Goal: Find specific page/section: Find specific page/section

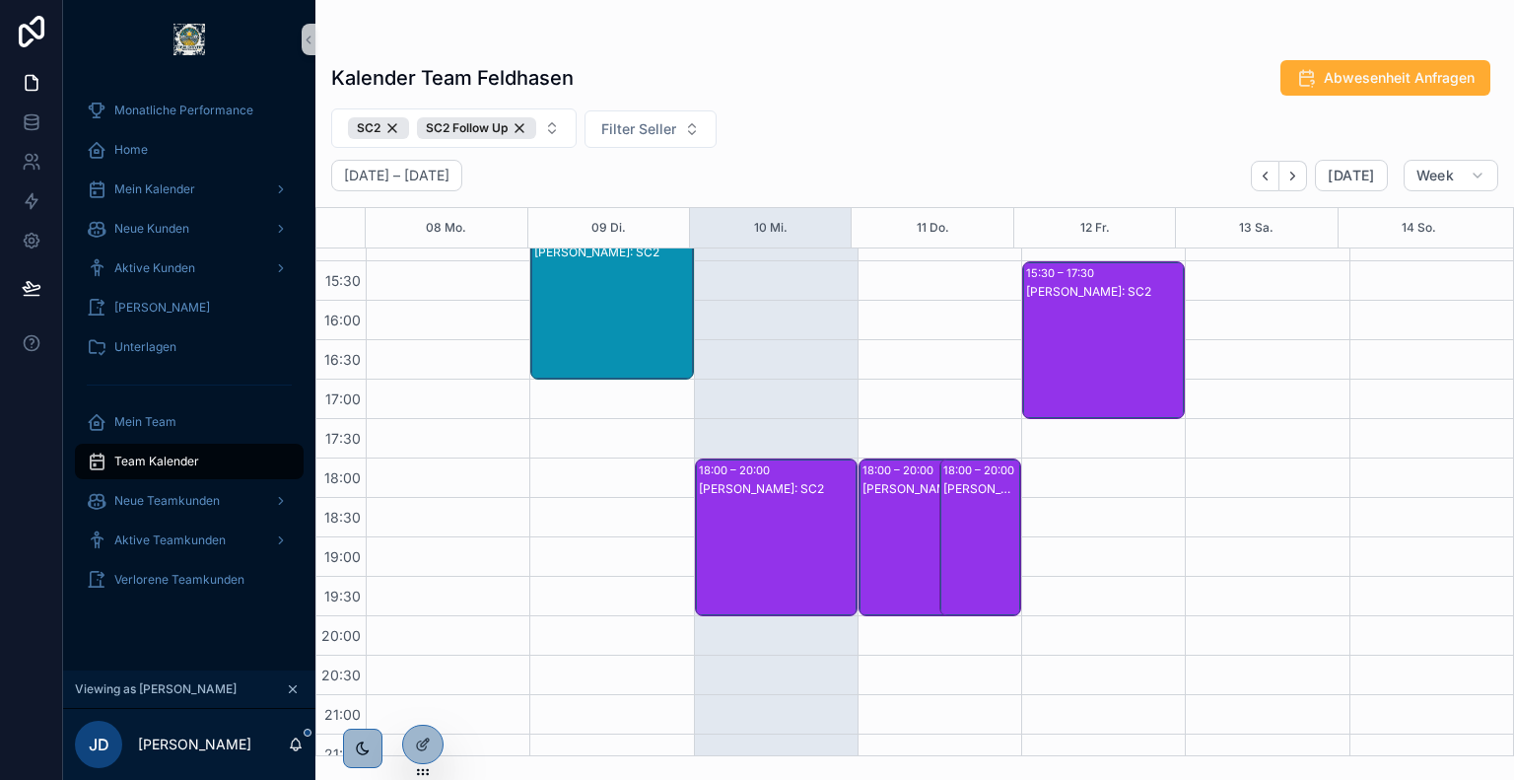
scroll to position [737, 0]
click at [423, 707] on icon at bounding box center [423, 702] width 16 height 16
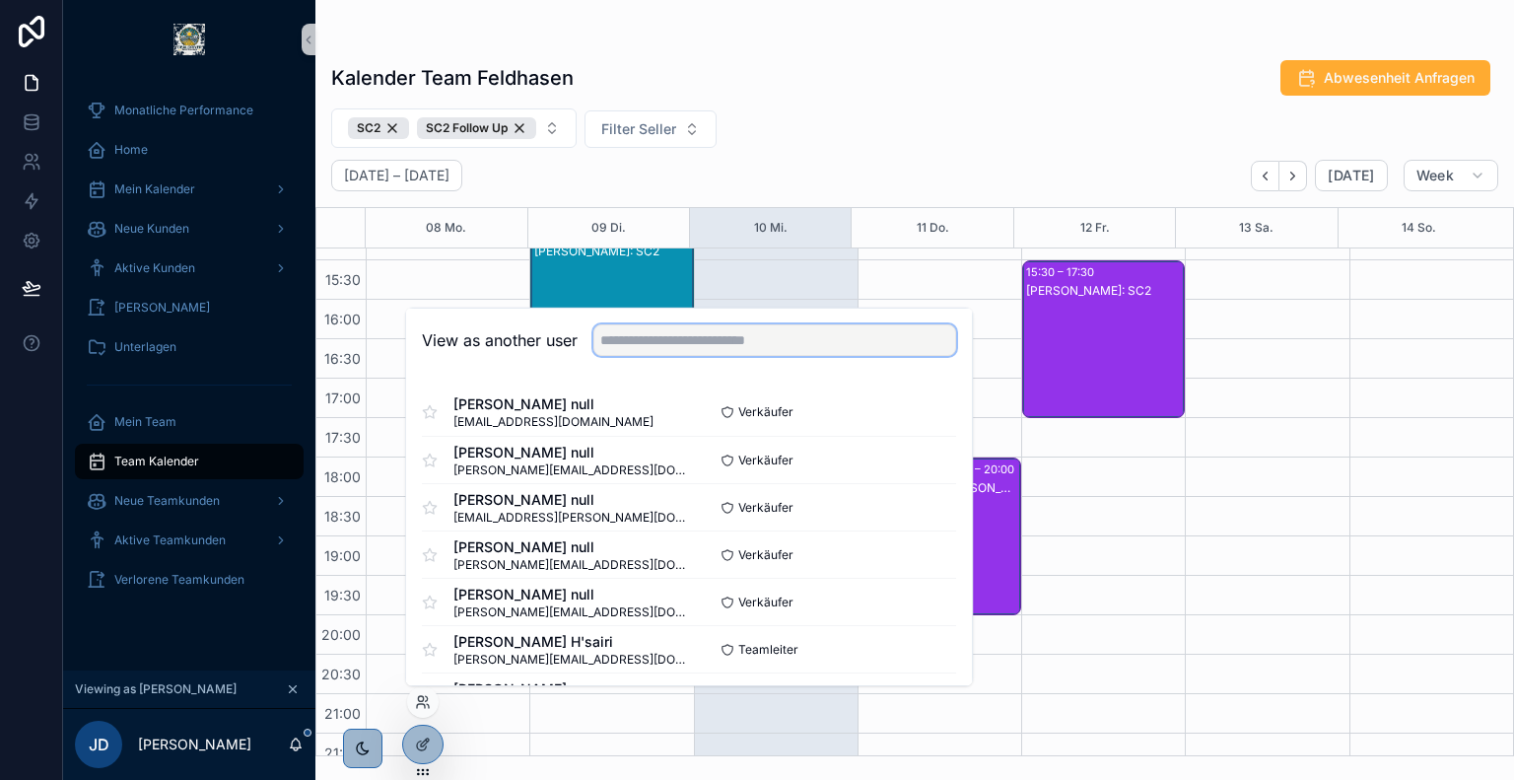
click at [680, 337] on input "text" at bounding box center [775, 340] width 363 height 32
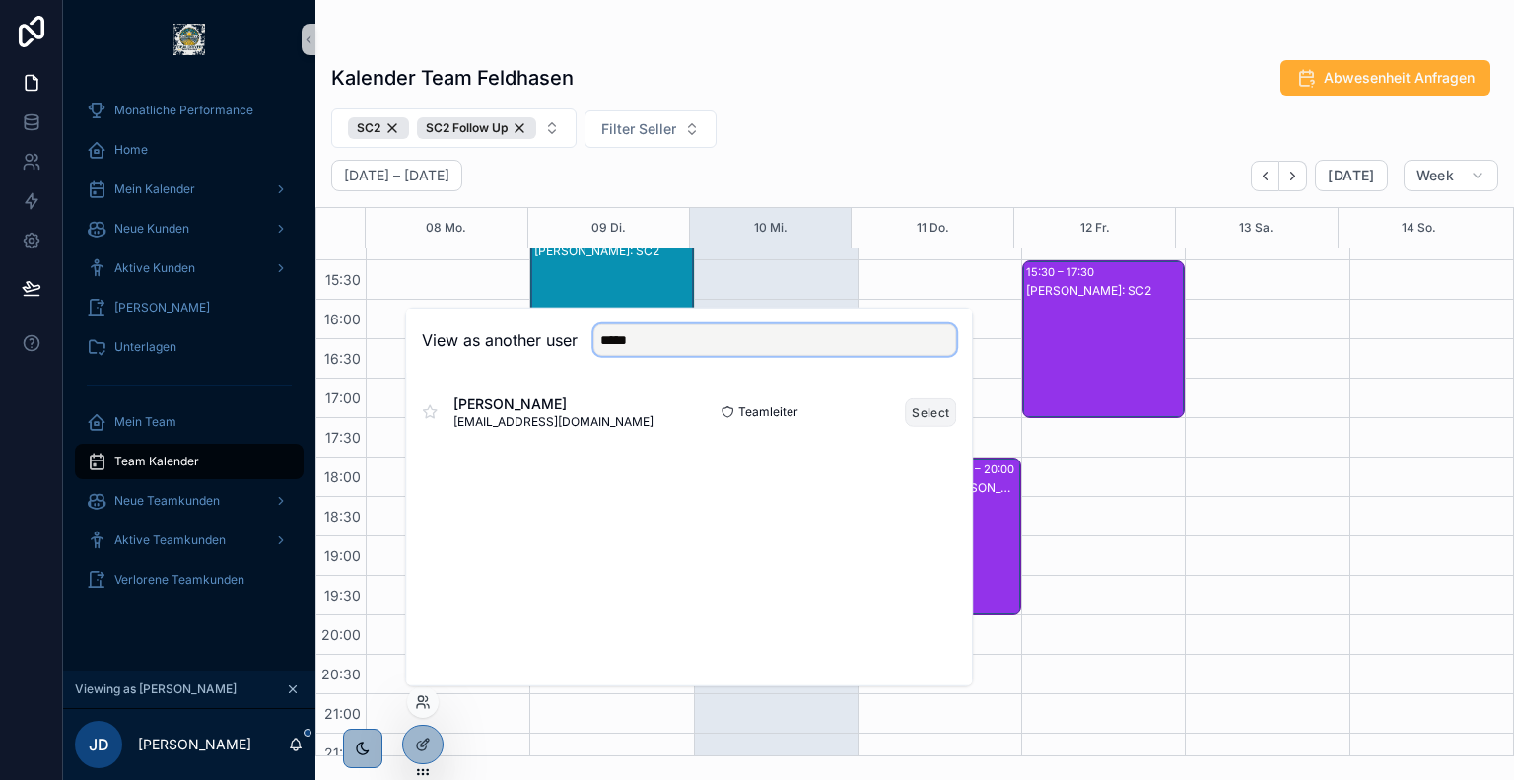
type input "*****"
click at [923, 406] on button "Select" at bounding box center [930, 411] width 51 height 29
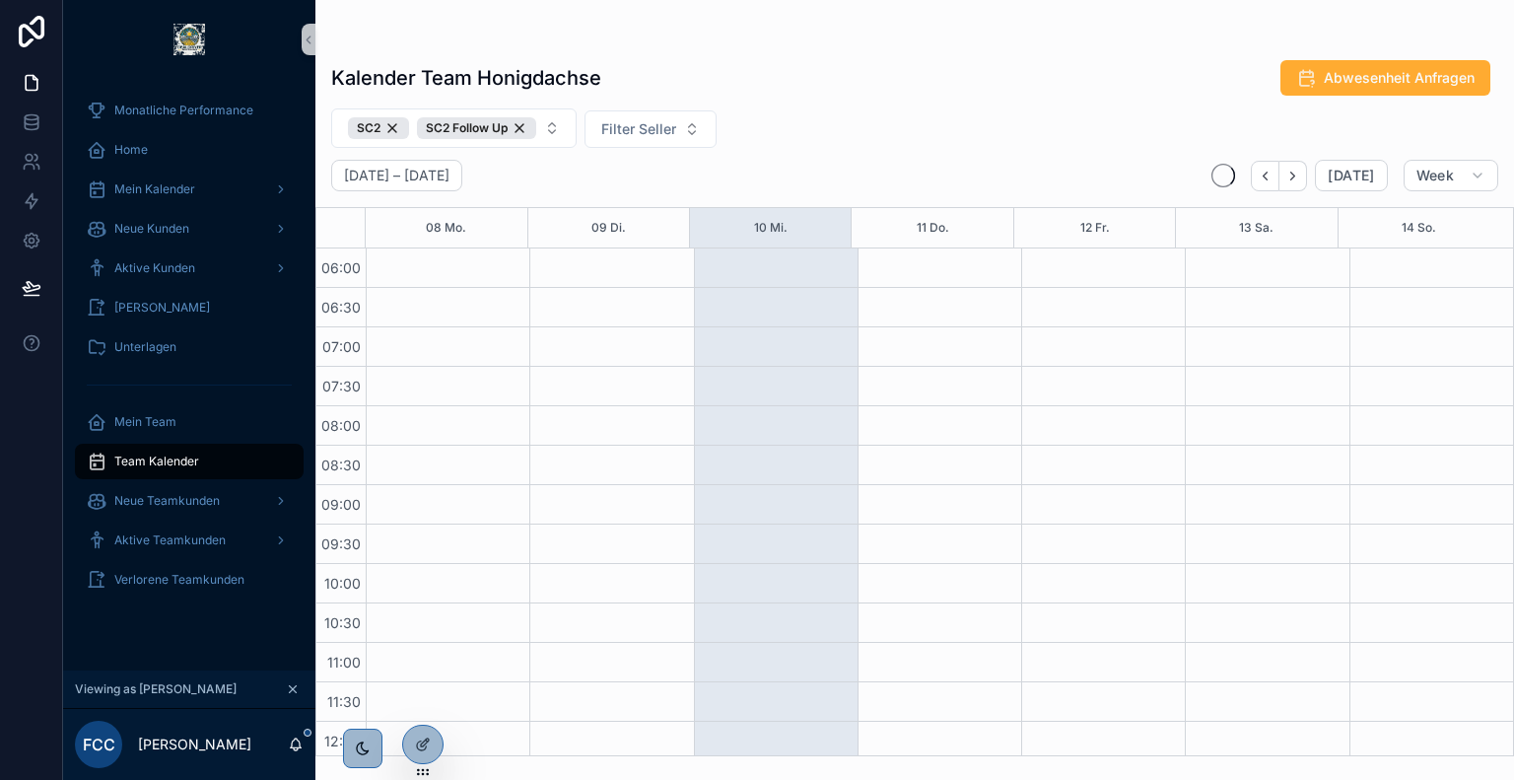
scroll to position [473, 0]
click at [179, 539] on span "Aktive Teamkunden" at bounding box center [169, 540] width 111 height 16
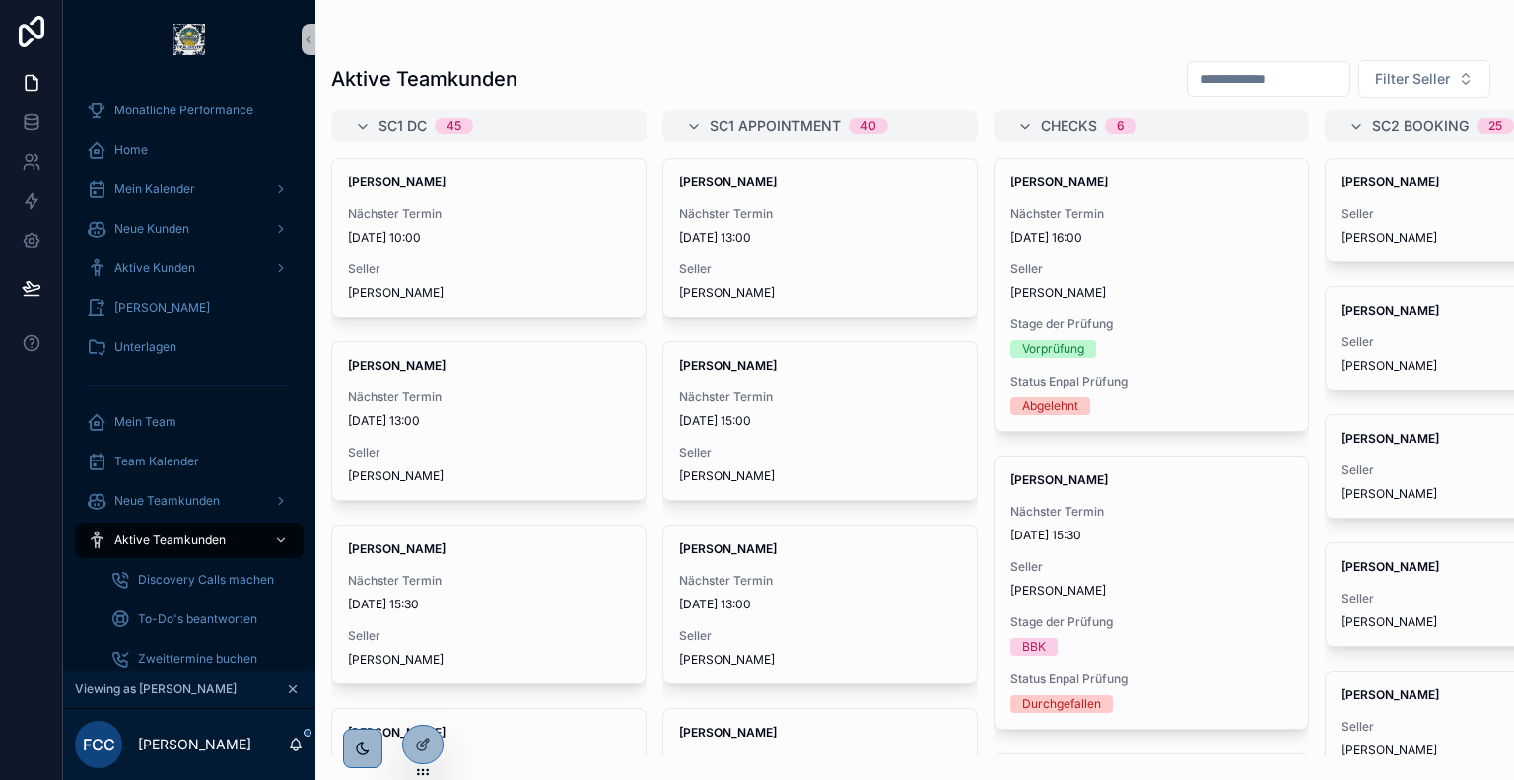
click at [1249, 82] on input "scrollable content" at bounding box center [1269, 79] width 162 height 28
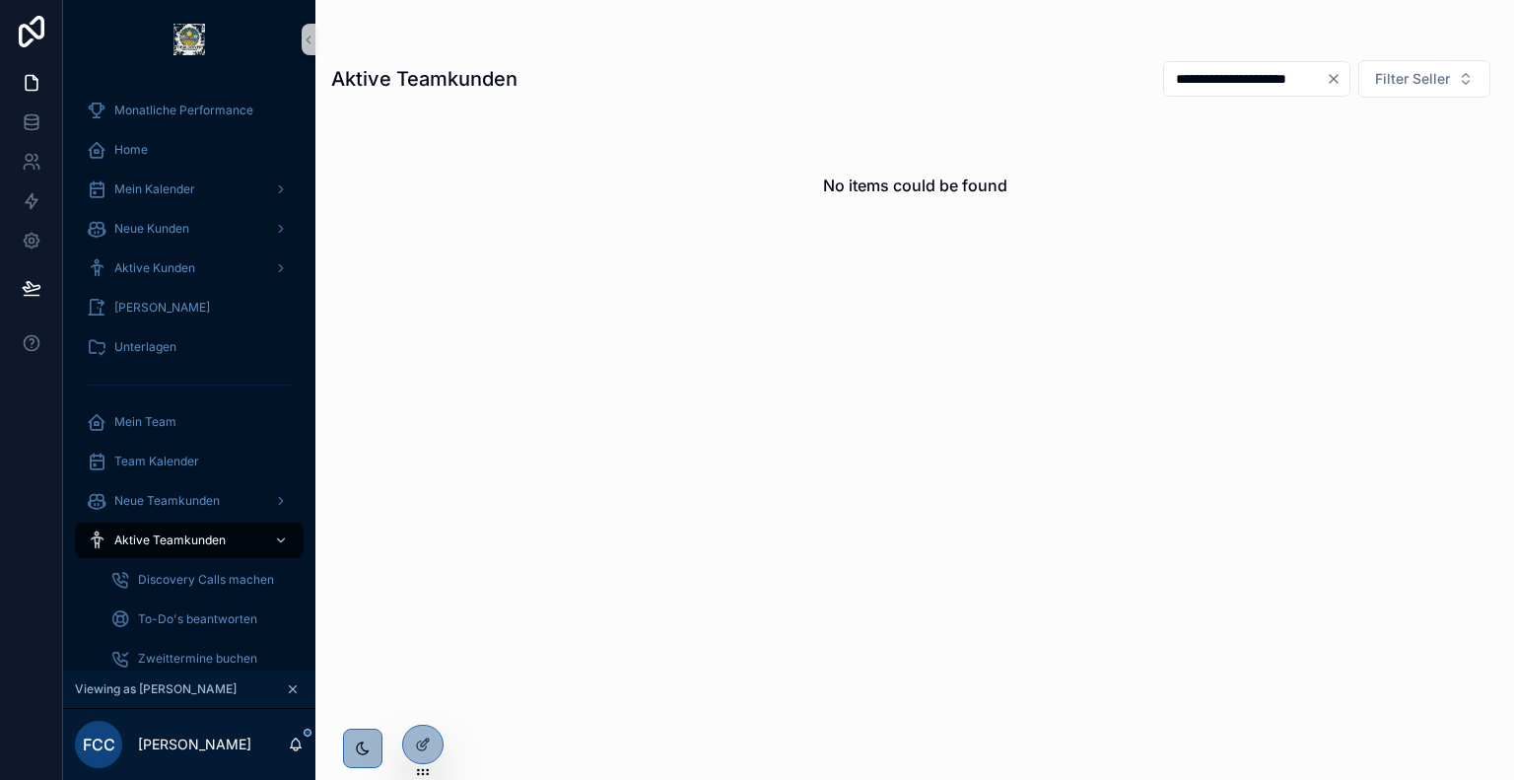
type input "**********"
click at [231, 449] on div "Team Kalender" at bounding box center [189, 462] width 205 height 32
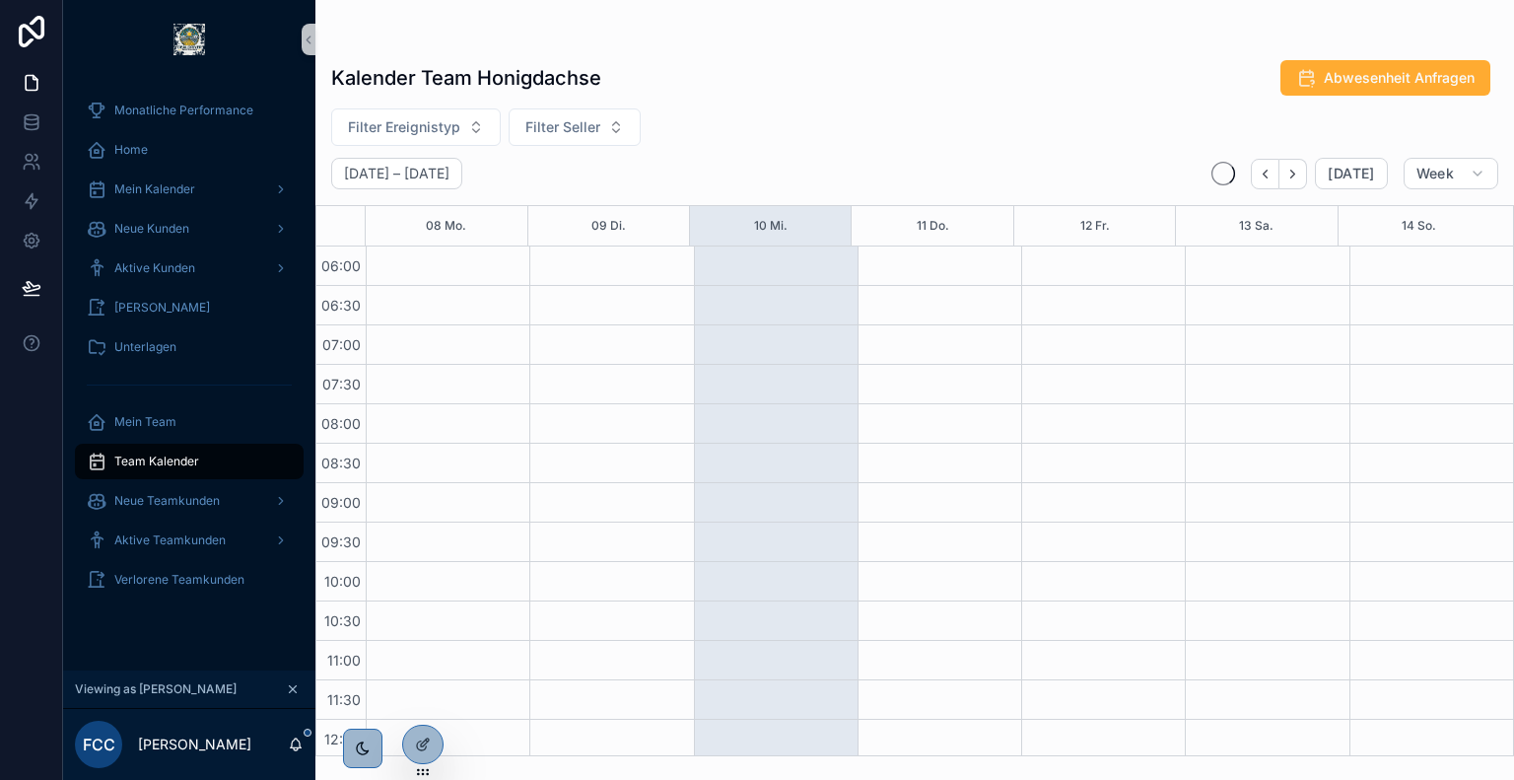
scroll to position [473, 0]
click at [422, 707] on icon at bounding box center [423, 702] width 16 height 16
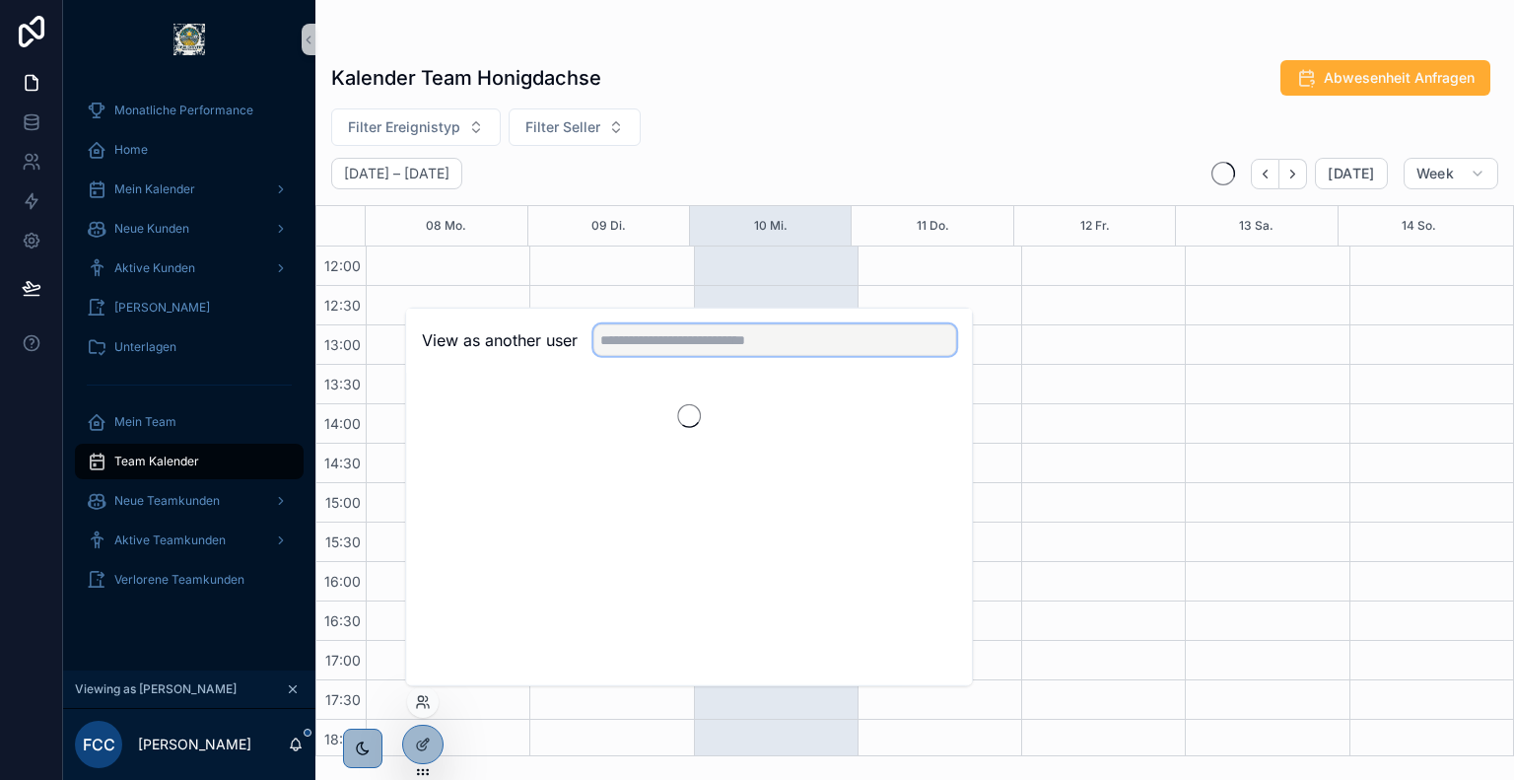
click at [741, 329] on input "text" at bounding box center [775, 340] width 363 height 32
type input "*****"
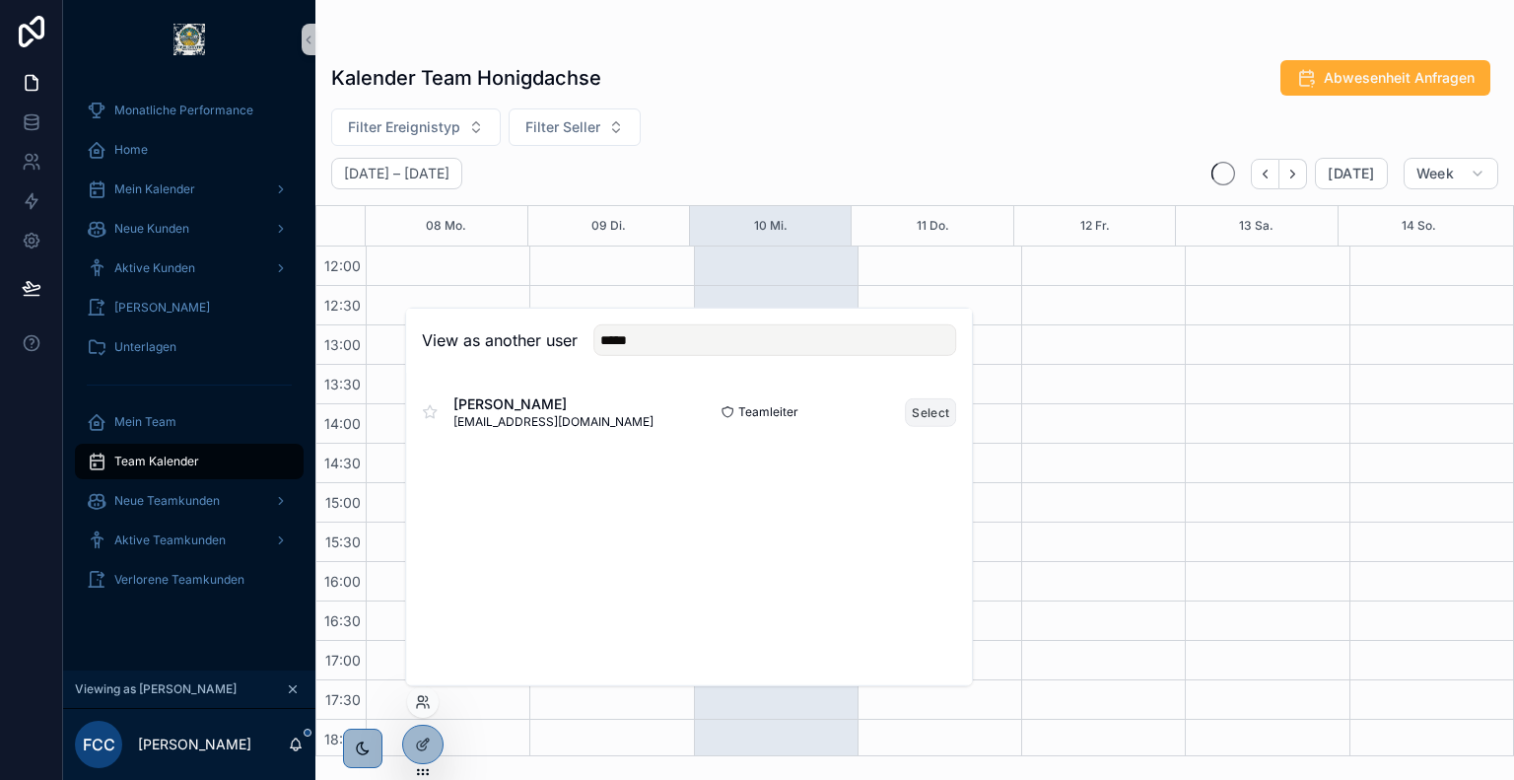
click at [927, 413] on button "Select" at bounding box center [930, 411] width 51 height 29
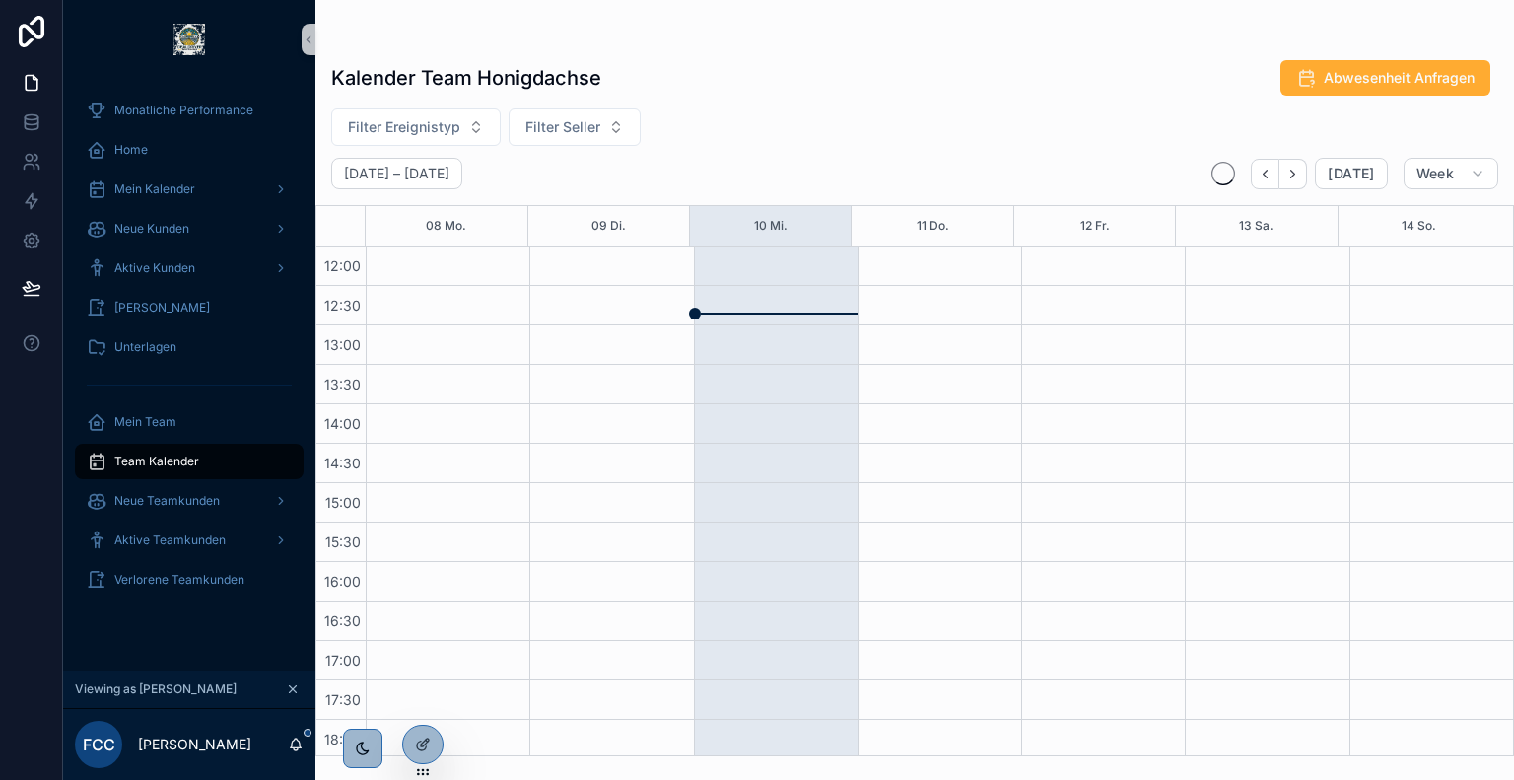
click at [783, 94] on div "Kalender Team Honigdachse Abwesenheit Anfragen" at bounding box center [914, 77] width 1167 height 37
click at [427, 704] on icon at bounding box center [428, 706] width 2 height 4
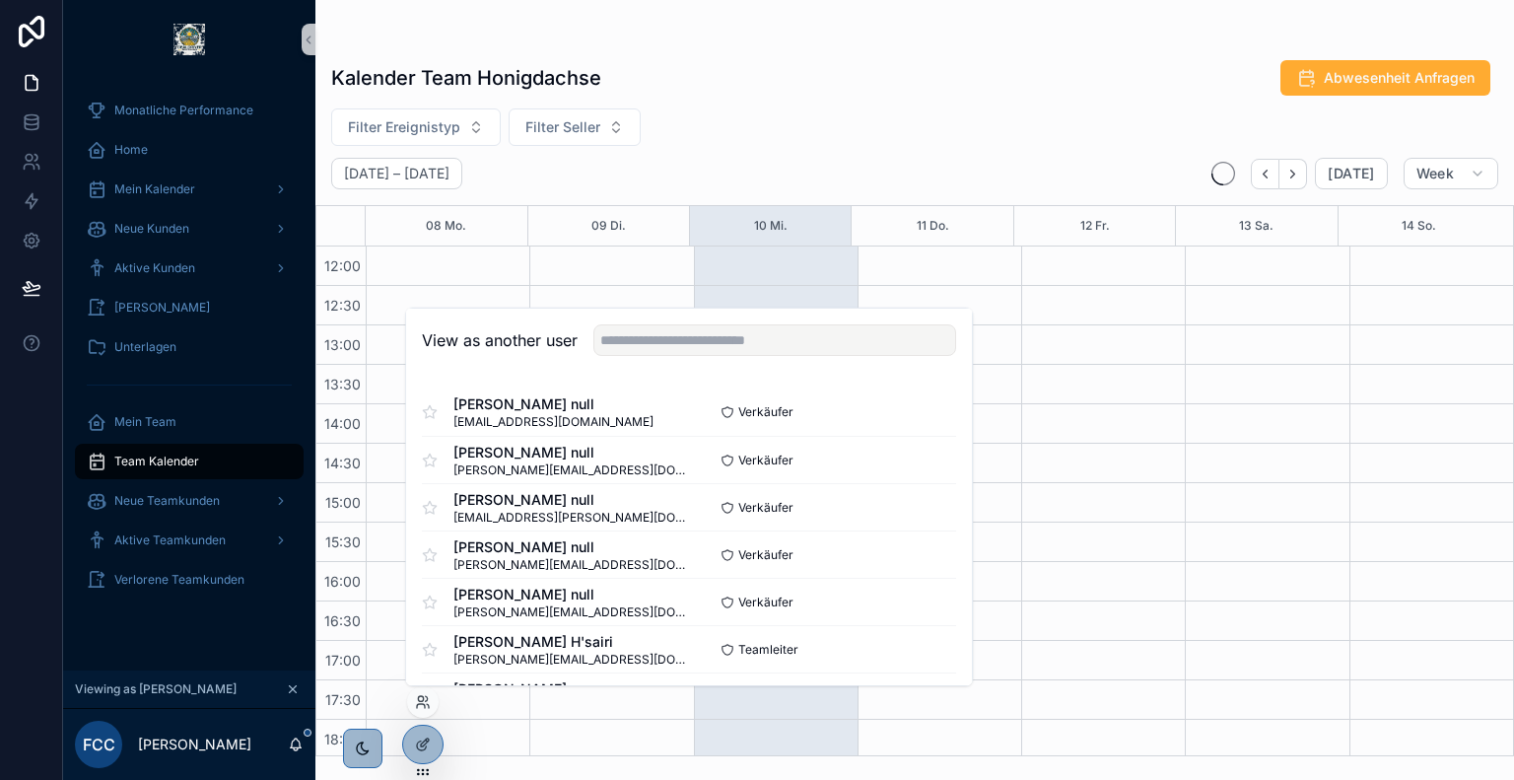
click at [777, 320] on div "View as another user" at bounding box center [689, 341] width 566 height 64
click at [758, 332] on input "text" at bounding box center [775, 340] width 363 height 32
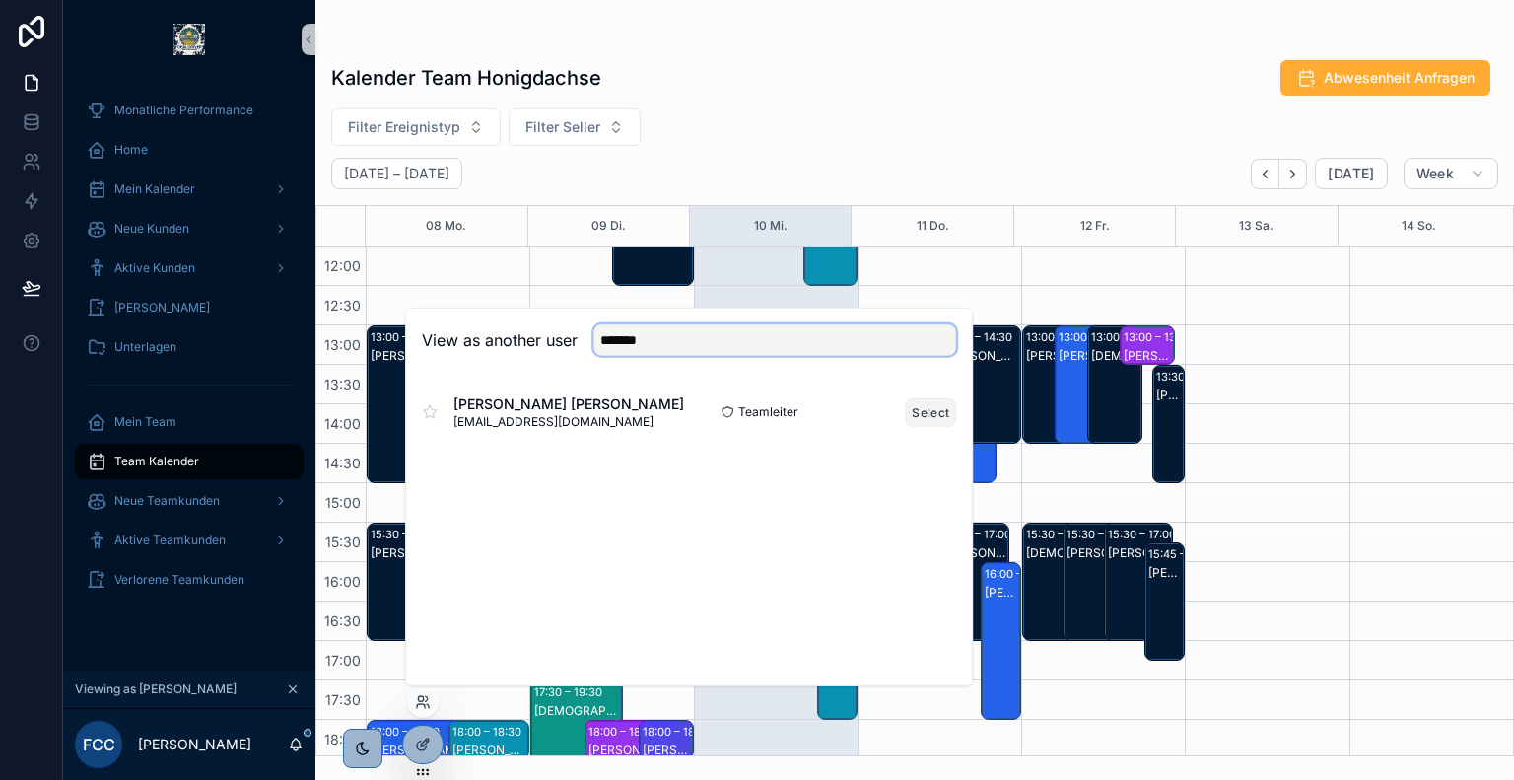
type input "*******"
click at [930, 414] on button "Select" at bounding box center [930, 411] width 51 height 29
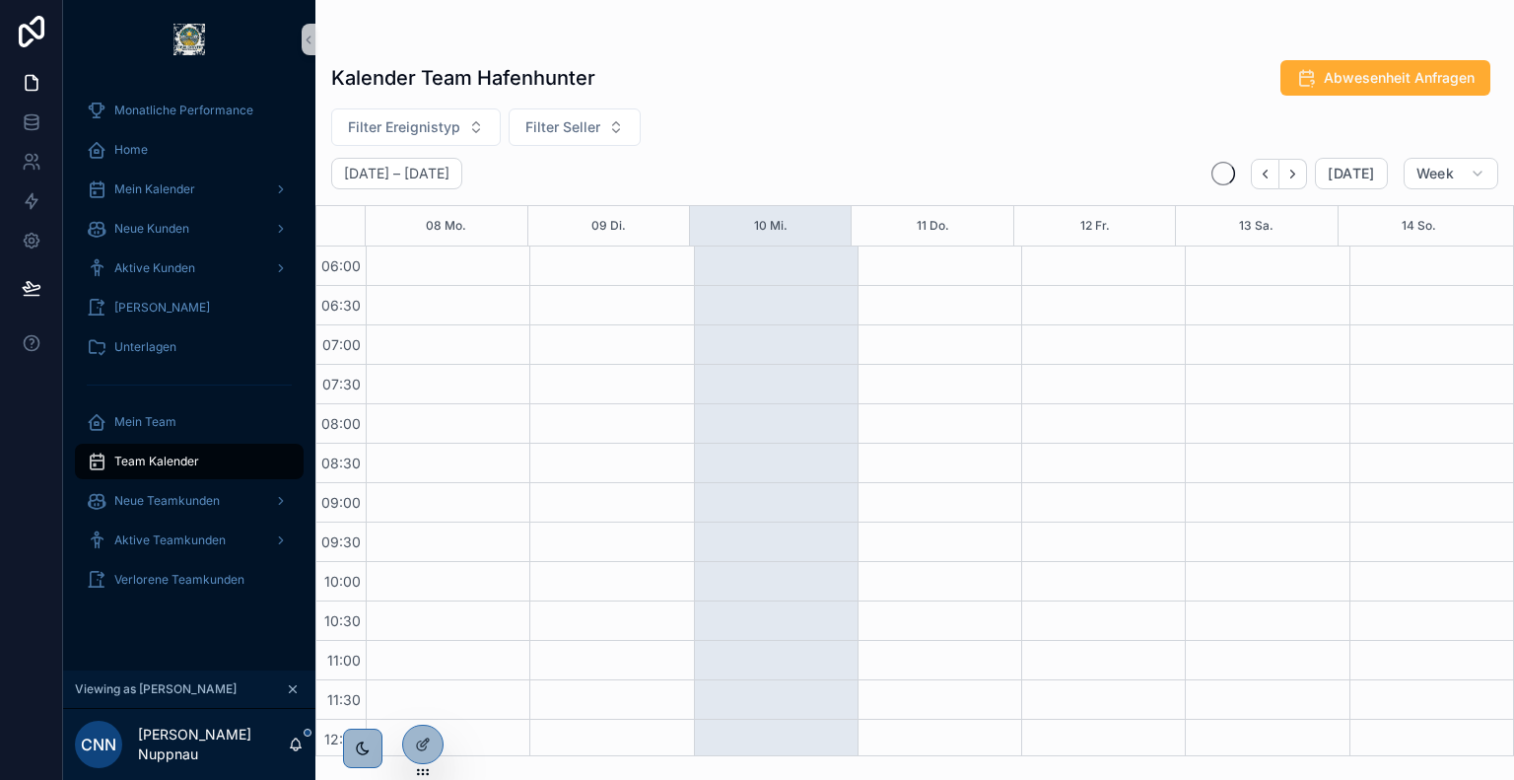
scroll to position [473, 0]
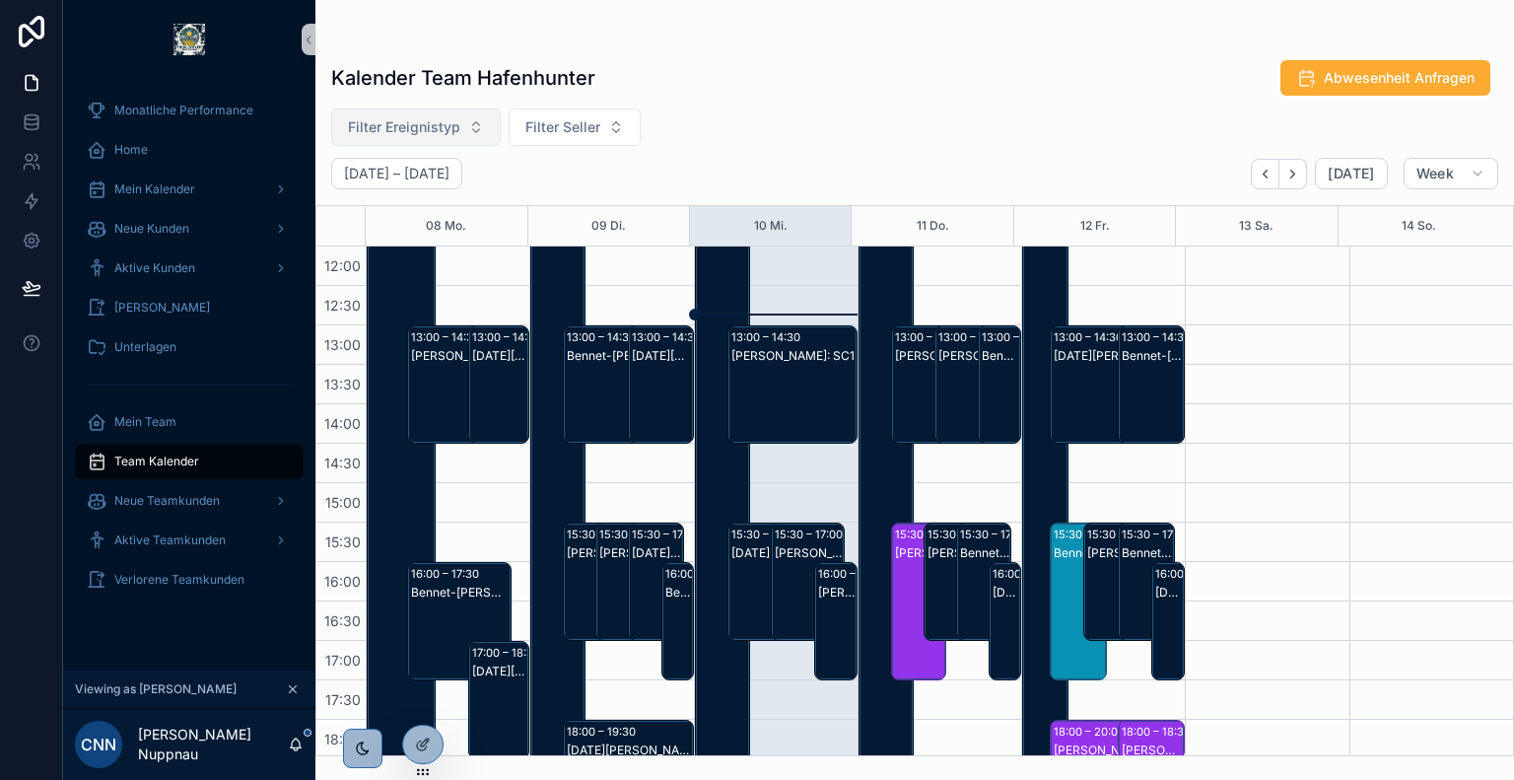
click at [431, 134] on span "Filter Ereignistyp" at bounding box center [404, 127] width 112 height 20
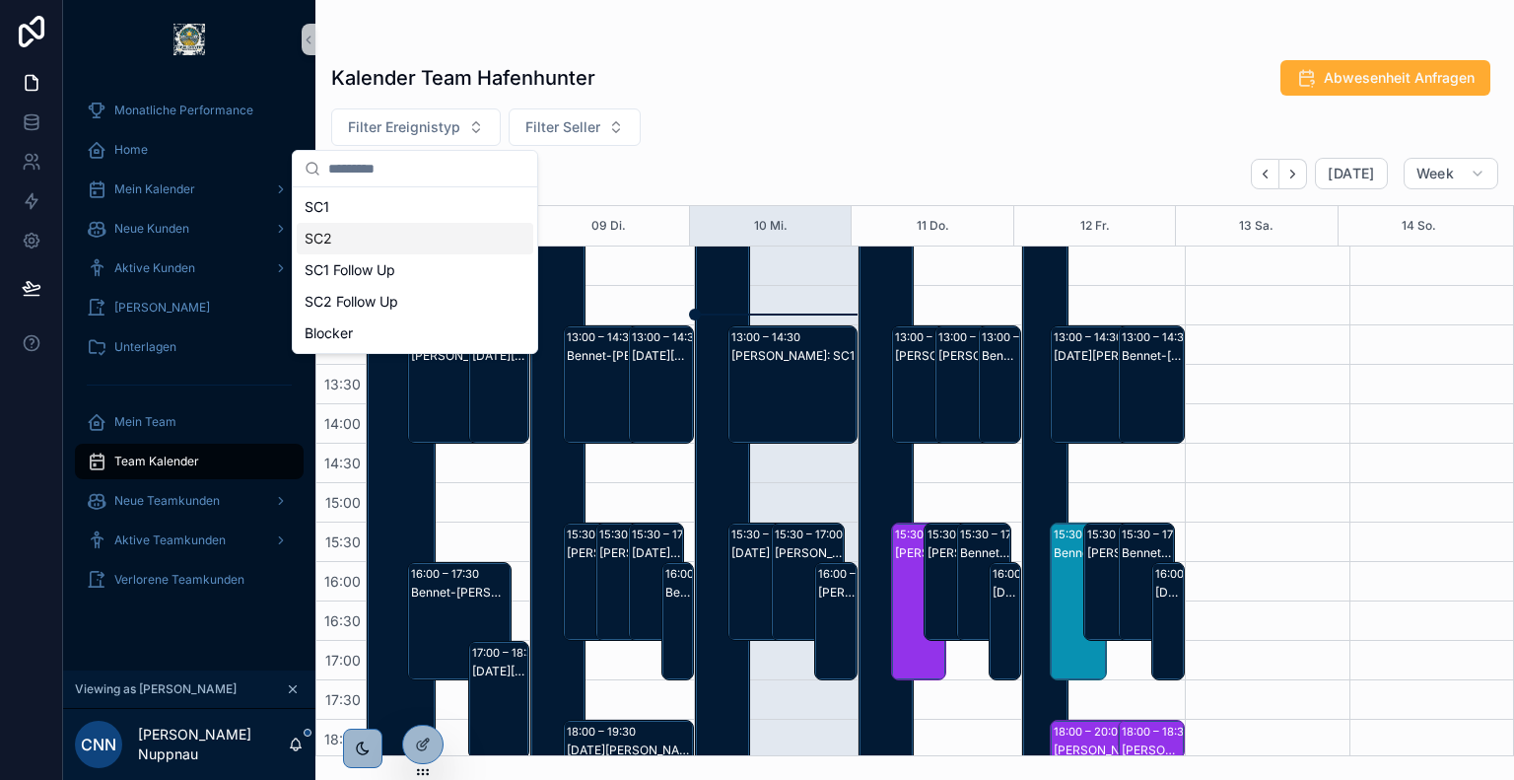
click at [363, 241] on div "SC2" at bounding box center [415, 239] width 237 height 32
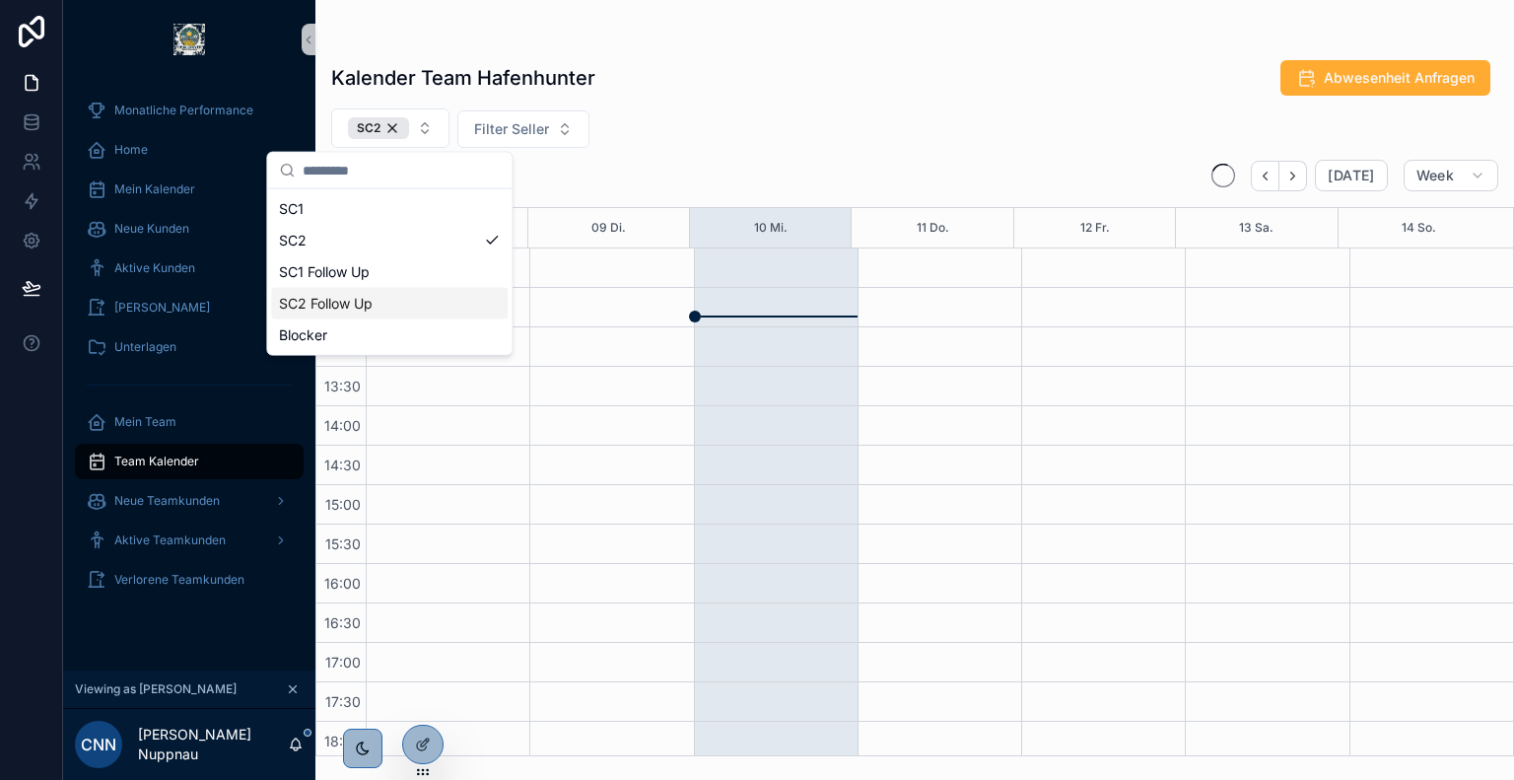
click at [399, 297] on div "SC2 Follow Up" at bounding box center [389, 304] width 237 height 32
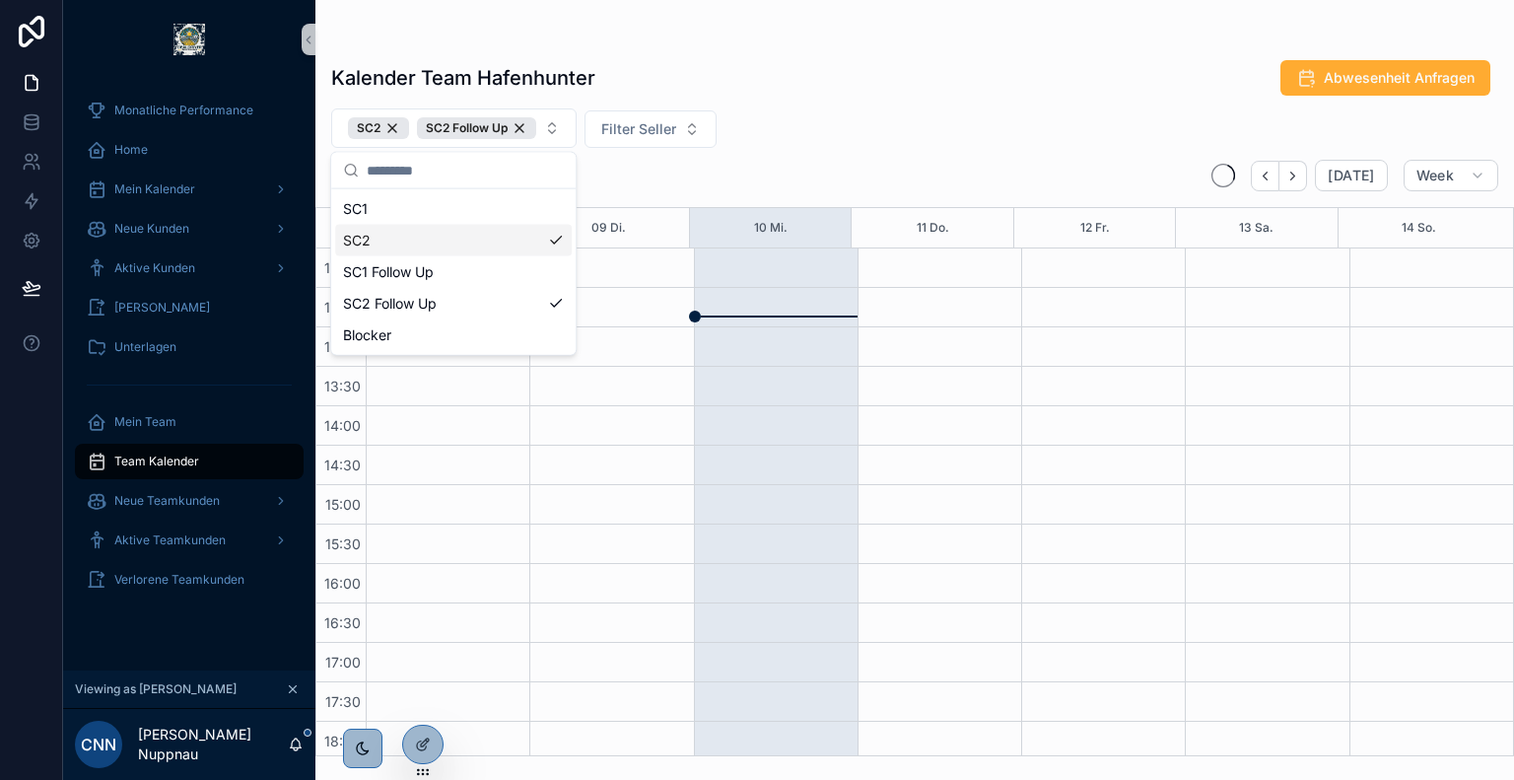
click at [970, 85] on div "Kalender Team Hafenhunter Abwesenheit Anfragen" at bounding box center [914, 77] width 1167 height 37
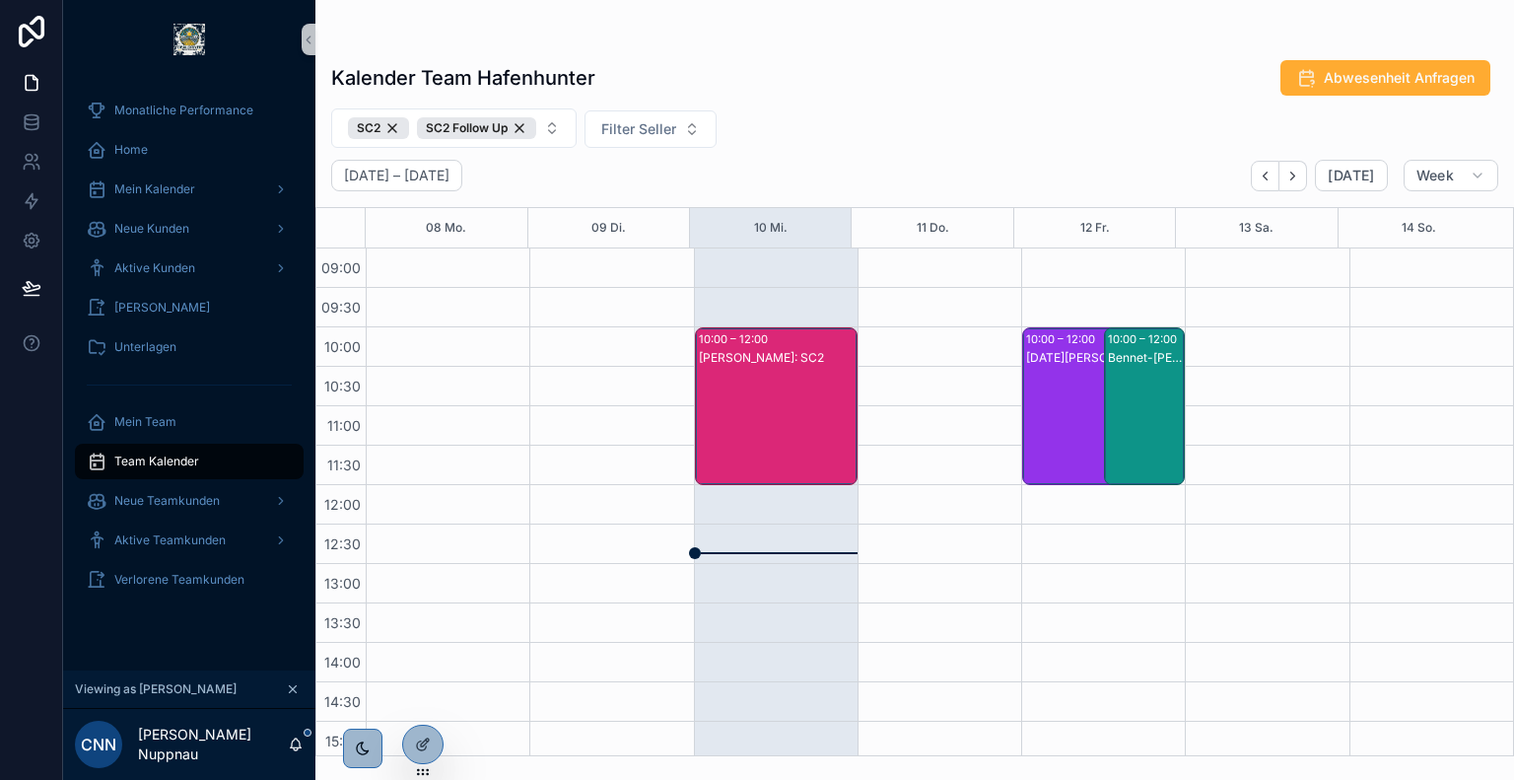
scroll to position [239, 0]
click at [1061, 384] on div "[DATE][PERSON_NAME]: SC2" at bounding box center [1092, 424] width 132 height 154
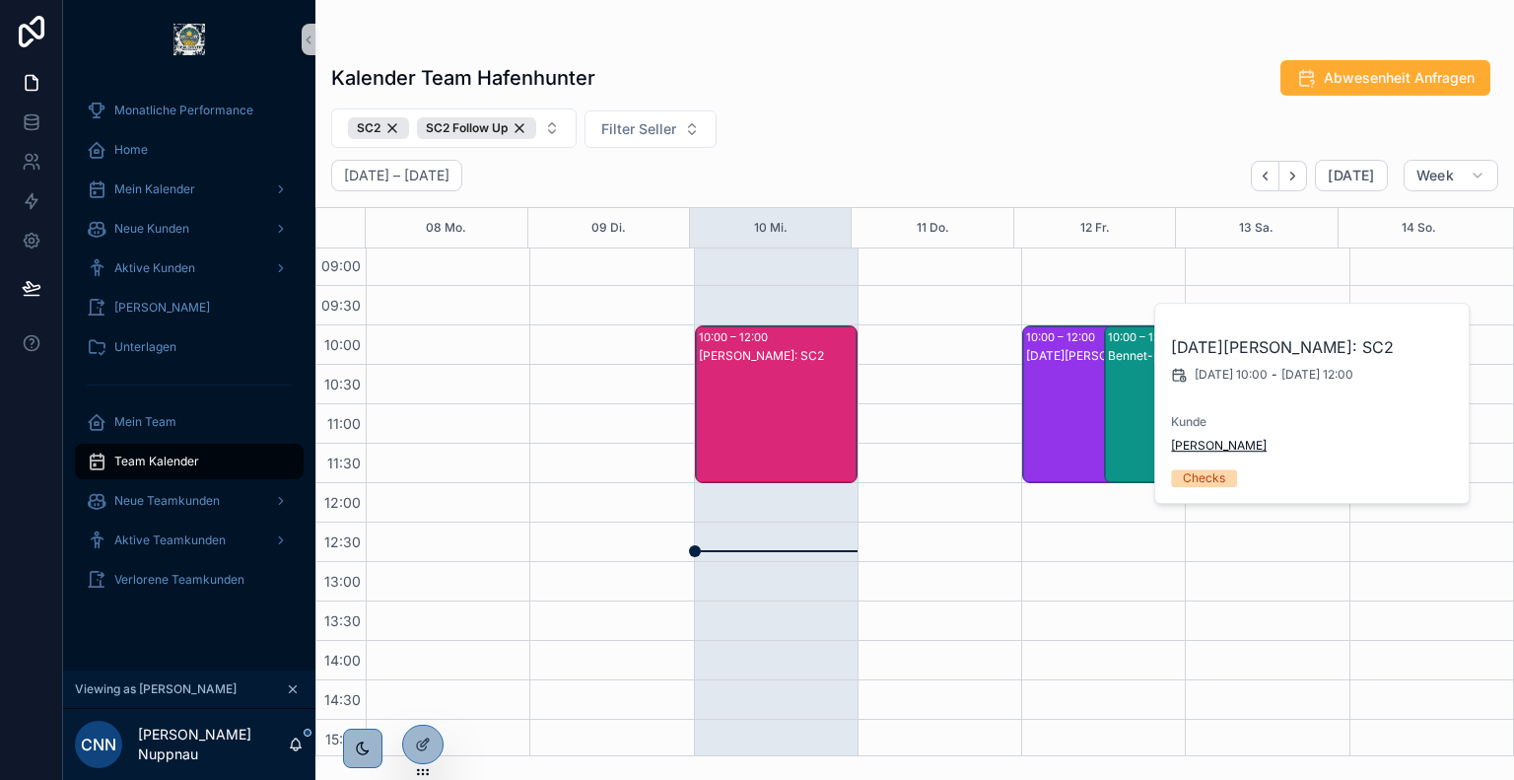
click at [1195, 446] on span "[PERSON_NAME]" at bounding box center [1219, 446] width 96 height 16
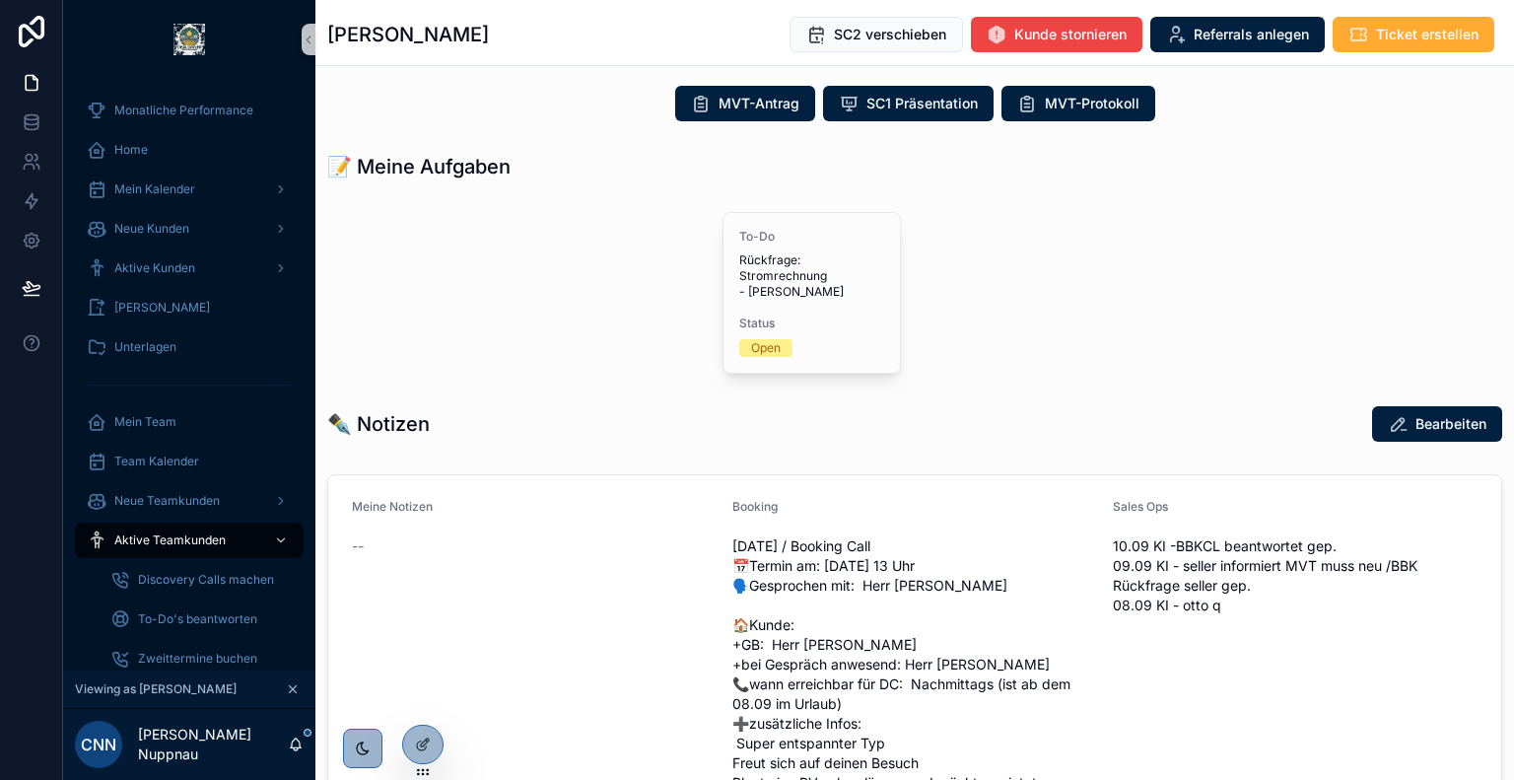
scroll to position [627, 0]
